Goal: Task Accomplishment & Management: Manage account settings

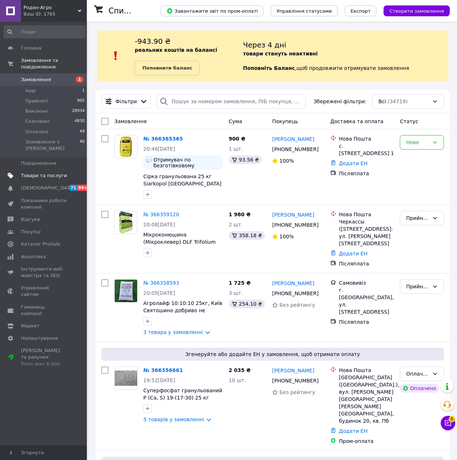
click at [44, 172] on span "Товари та послуги" at bounding box center [44, 175] width 46 height 7
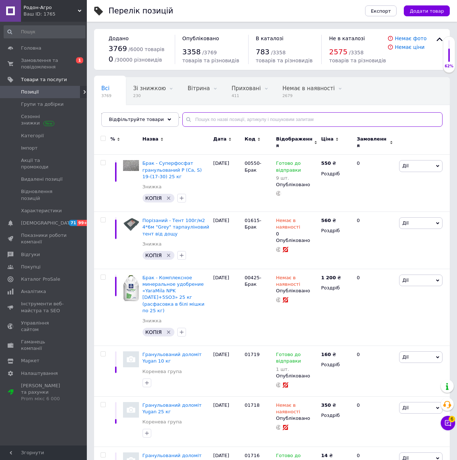
click at [223, 120] on input "text" at bounding box center [312, 119] width 260 height 14
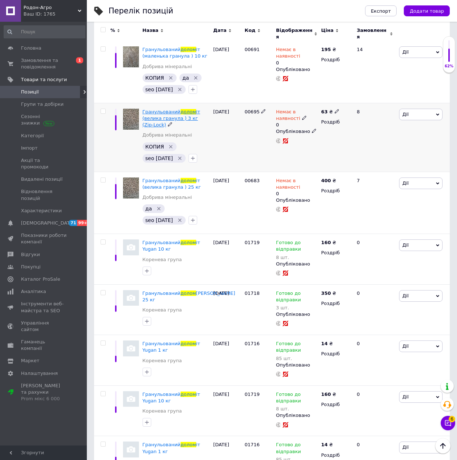
scroll to position [778, 0]
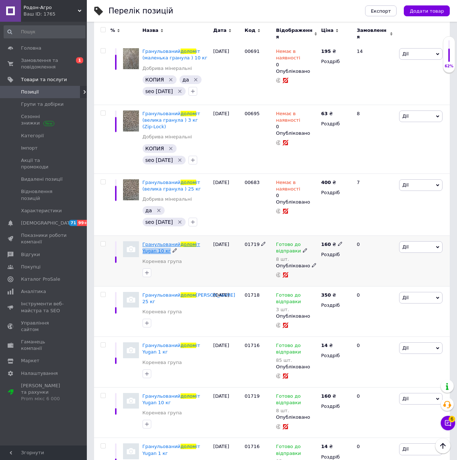
click at [194, 241] on div "Гранульований долом іт Yugan 10 кг" at bounding box center [176, 247] width 67 height 13
copy div "Yugan 10 кг"
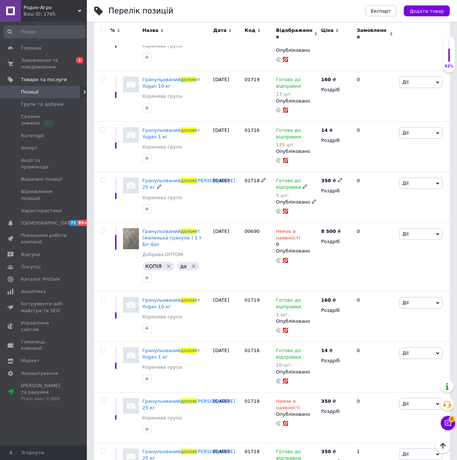
scroll to position [0, 0]
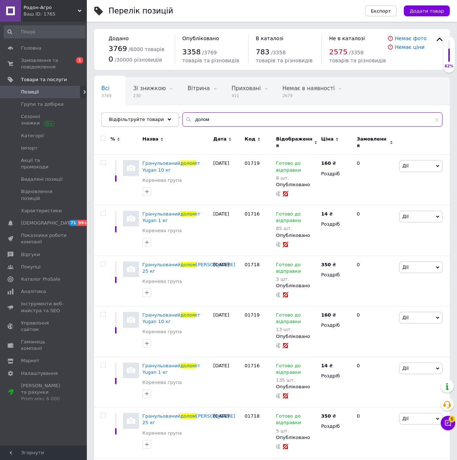
drag, startPoint x: 204, startPoint y: 114, endPoint x: 135, endPoint y: 112, distance: 69.5
click at [135, 112] on div "Відфільтруйте товари долом" at bounding box center [271, 119] width 341 height 14
paste input "Yugan 10 кг"
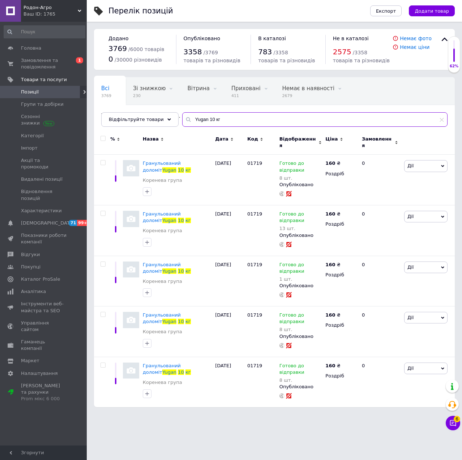
drag, startPoint x: 206, startPoint y: 119, endPoint x: 247, endPoint y: 124, distance: 41.9
click at [247, 124] on input "Yugan 10 кг" at bounding box center [315, 119] width 266 height 14
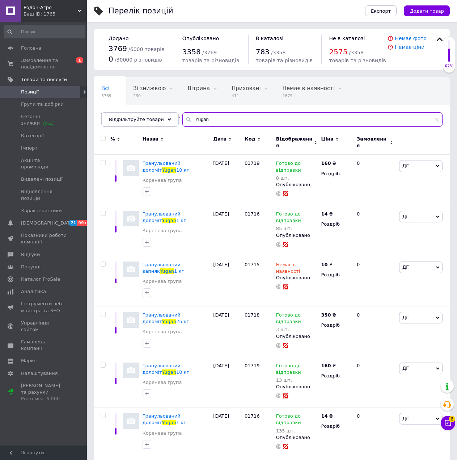
type input "Yugan"
click at [103, 139] on input "checkbox" at bounding box center [103, 138] width 5 height 5
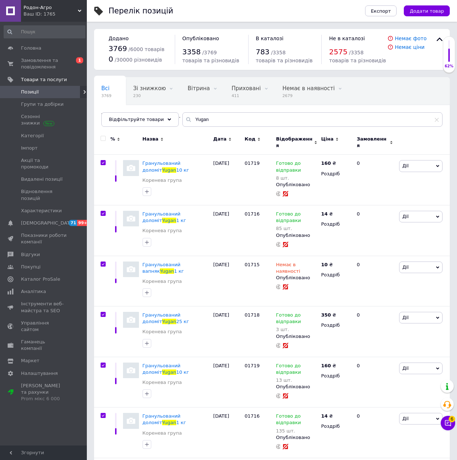
checkbox input "true"
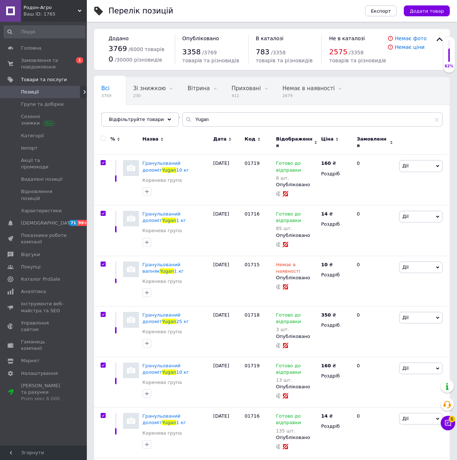
checkbox input "true"
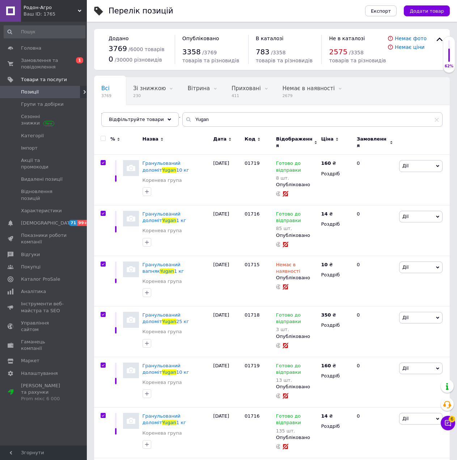
checkbox input "true"
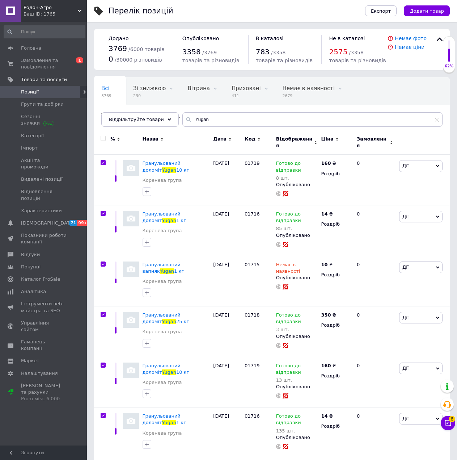
checkbox input "true"
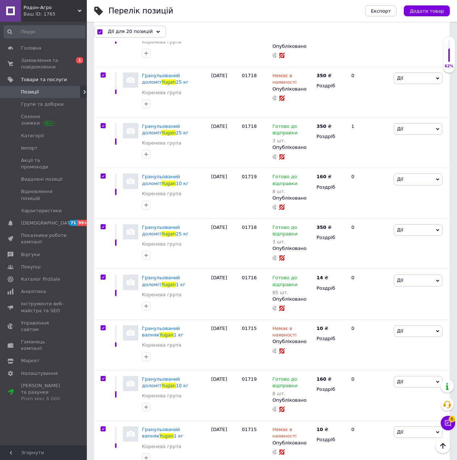
scroll to position [707, 0]
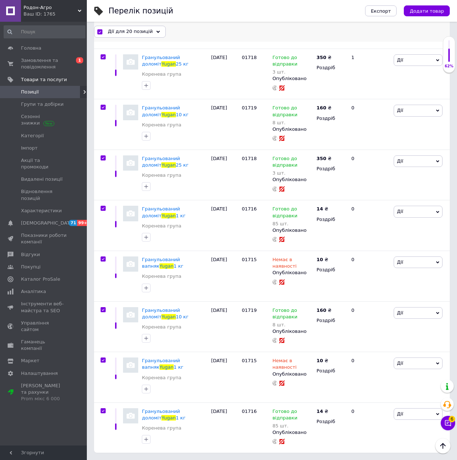
click at [156, 33] on icon at bounding box center [158, 32] width 4 height 4
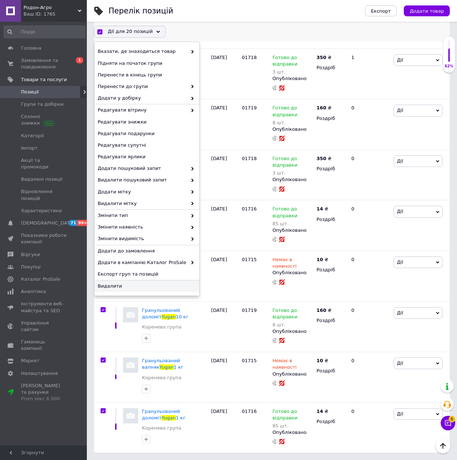
click at [114, 289] on div "Видалити" at bounding box center [146, 286] width 105 height 12
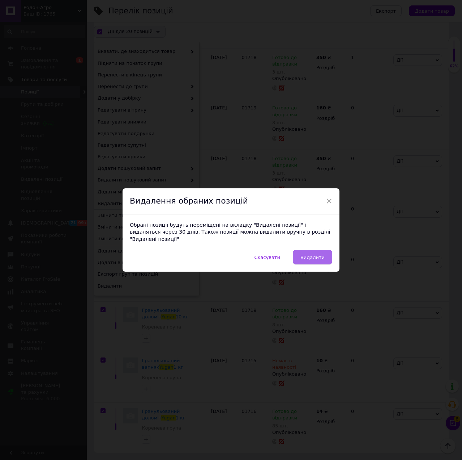
click at [319, 256] on span "Видалити" at bounding box center [313, 256] width 24 height 5
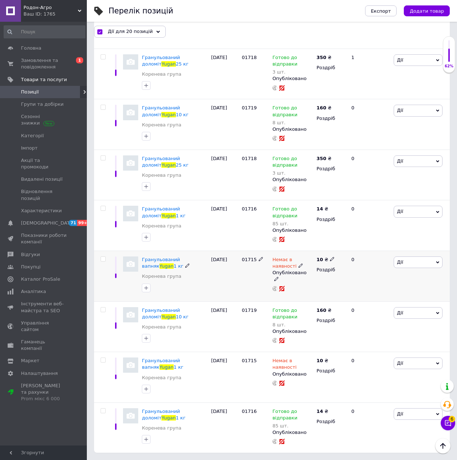
checkbox input "false"
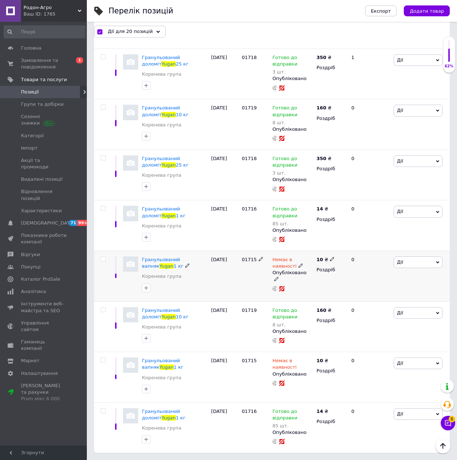
checkbox input "false"
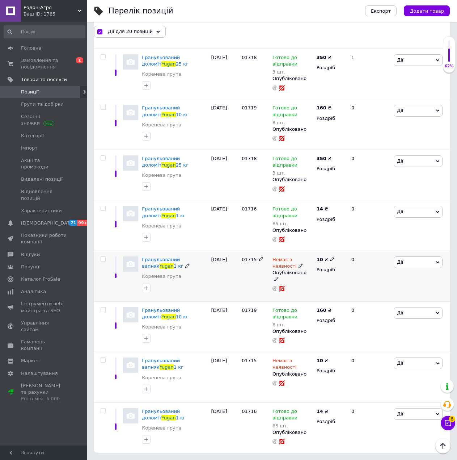
checkbox input "false"
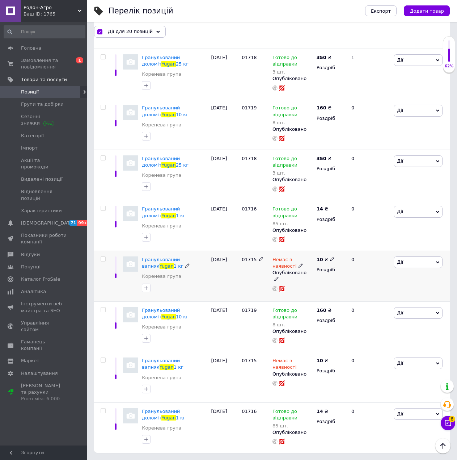
checkbox input "false"
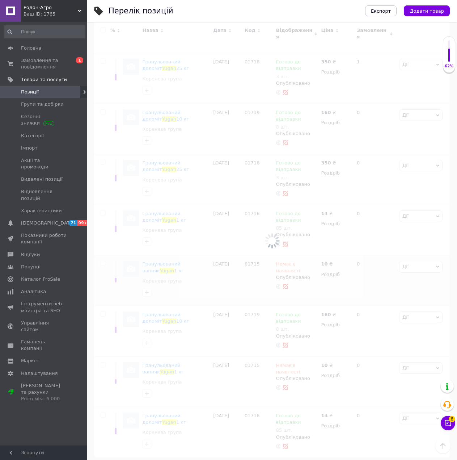
scroll to position [708, 0]
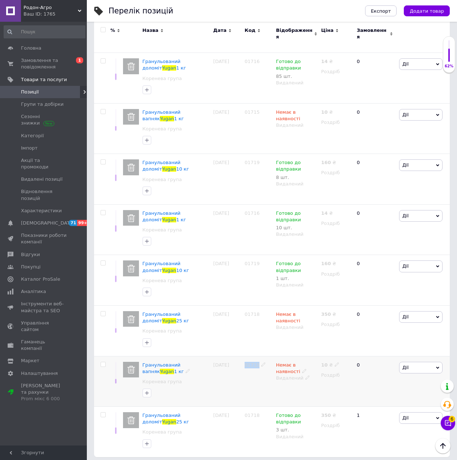
drag, startPoint x: 244, startPoint y: 363, endPoint x: 257, endPoint y: 361, distance: 13.9
click at [257, 361] on div "01715" at bounding box center [258, 381] width 31 height 51
drag, startPoint x: 46, startPoint y: 89, endPoint x: 50, endPoint y: 88, distance: 4.4
click at [46, 89] on span "Позиції" at bounding box center [44, 92] width 46 height 7
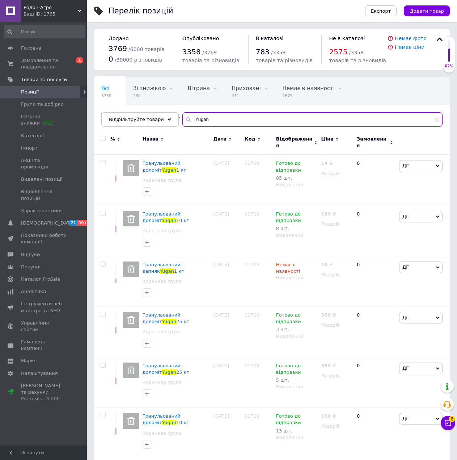
click at [438, 123] on input "Yugan" at bounding box center [312, 119] width 260 height 14
click at [435, 121] on icon at bounding box center [437, 119] width 4 height 4
